Goal: Check status: Check status

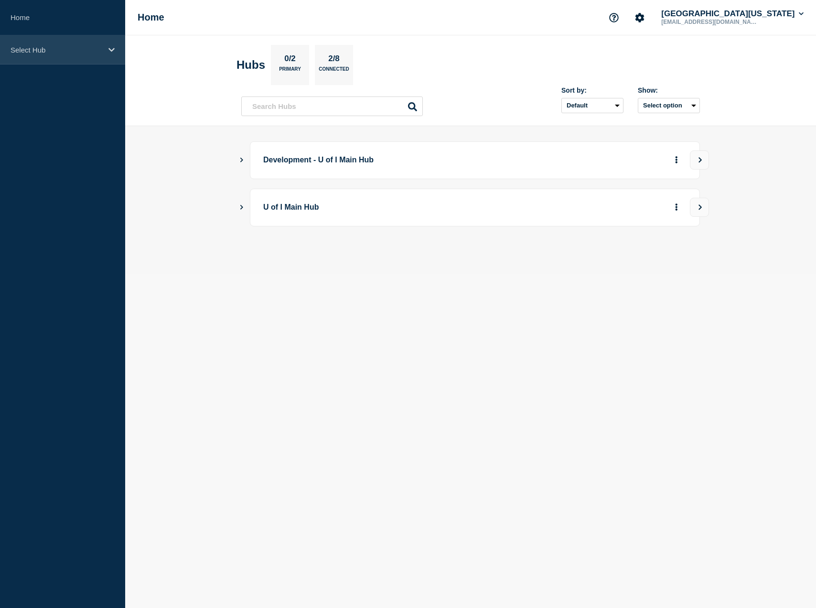
click at [98, 50] on p "Select Hub" at bounding box center [57, 50] width 92 height 8
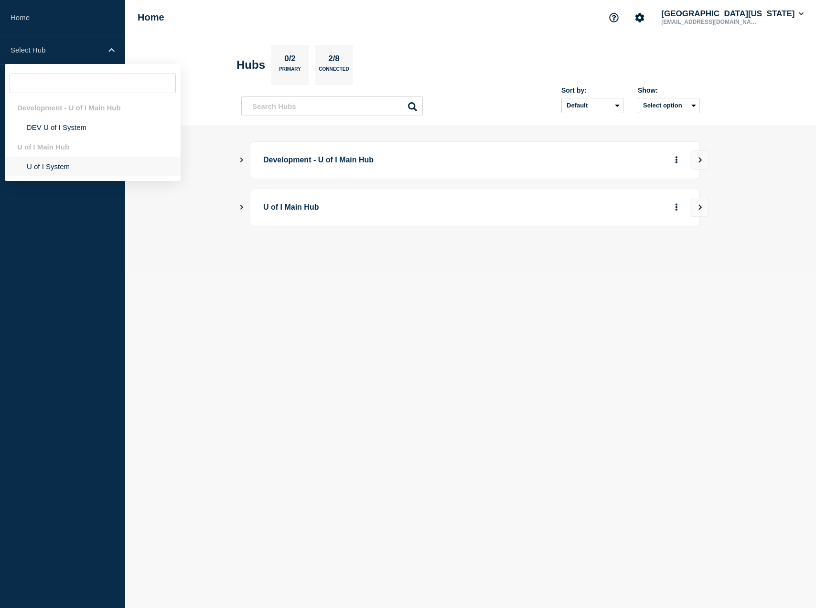
click at [56, 170] on li "U of I System" at bounding box center [93, 167] width 176 height 20
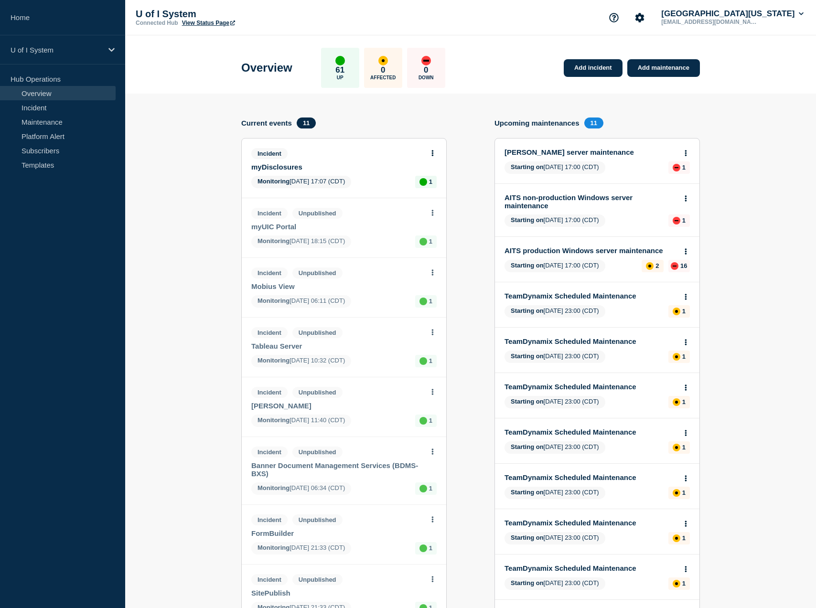
click at [208, 21] on link "View Status Page" at bounding box center [208, 23] width 53 height 7
click at [773, 13] on button "[GEOGRAPHIC_DATA][US_STATE]" at bounding box center [733, 14] width 146 height 10
click at [645, 20] on icon "Account settings" at bounding box center [640, 17] width 9 height 9
click at [619, 17] on icon "Support" at bounding box center [614, 17] width 9 height 9
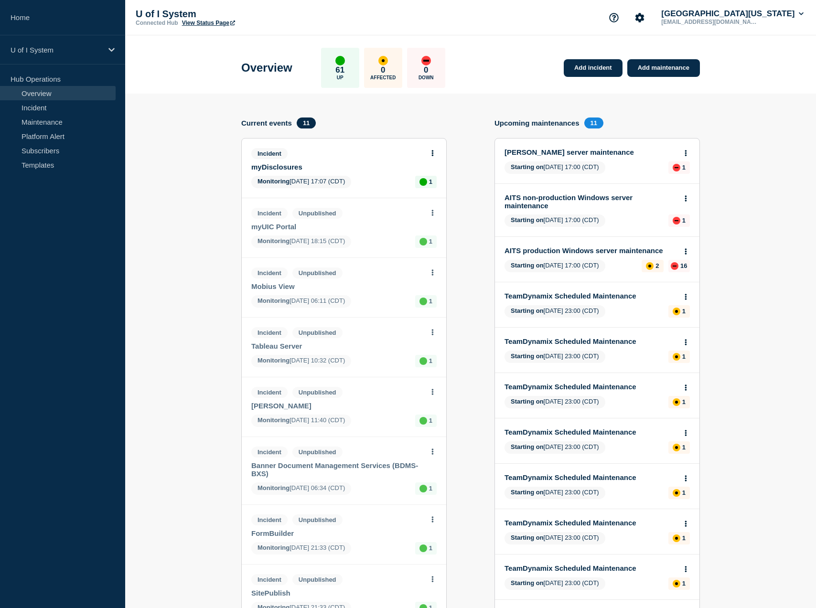
click at [300, 21] on div "Connected Hub View Status Page" at bounding box center [231, 23] width 191 height 7
